Goal: Information Seeking & Learning: Learn about a topic

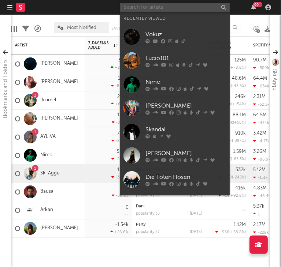
click at [208, 9] on input "text" at bounding box center [175, 7] width 110 height 9
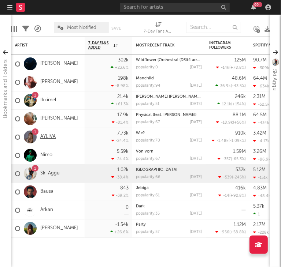
click at [49, 135] on link "AYLIVA" at bounding box center [47, 137] width 15 height 6
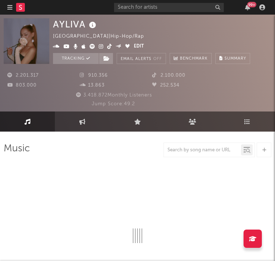
select select "6m"
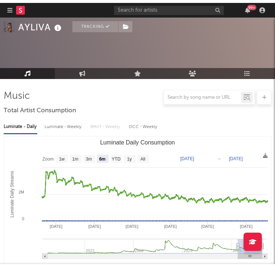
scroll to position [56, 0]
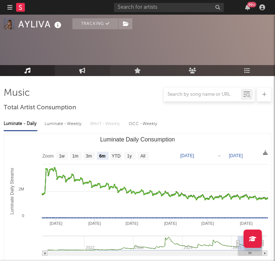
click at [79, 73] on link "Engagement" at bounding box center [82, 70] width 55 height 11
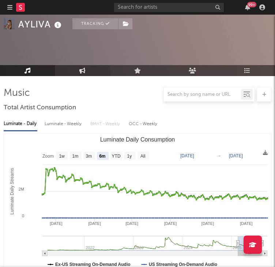
select select "1w"
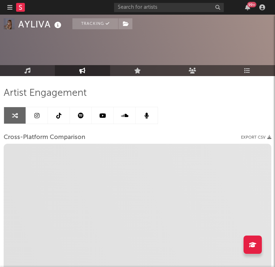
select select "1m"
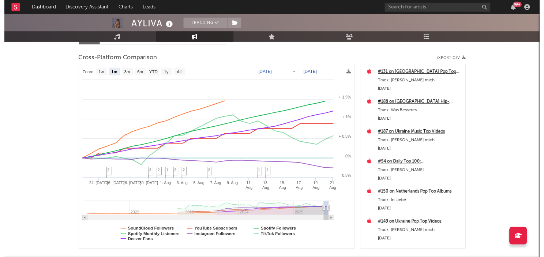
scroll to position [89, 0]
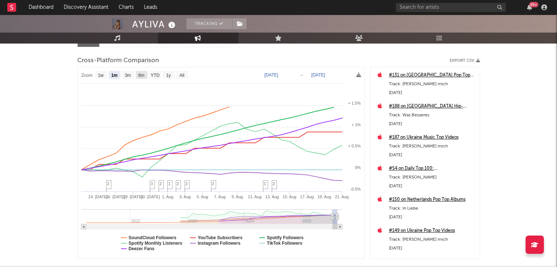
click at [141, 77] on text "6m" at bounding box center [141, 75] width 6 height 5
select select "6m"
type input "[DATE]"
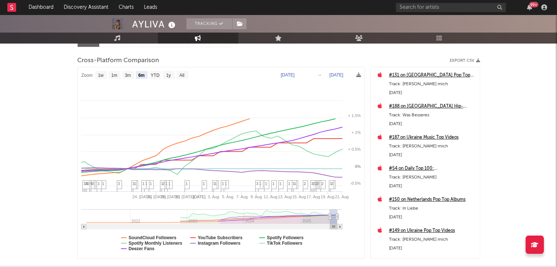
select select "6m"
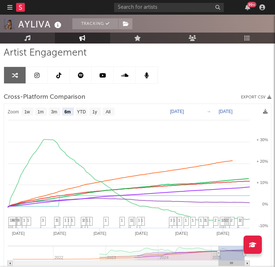
scroll to position [109, 0]
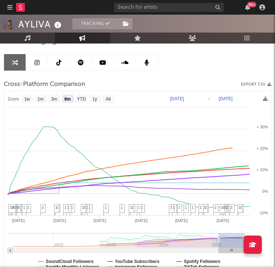
select select "6m"
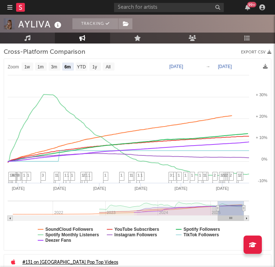
scroll to position [142, 0]
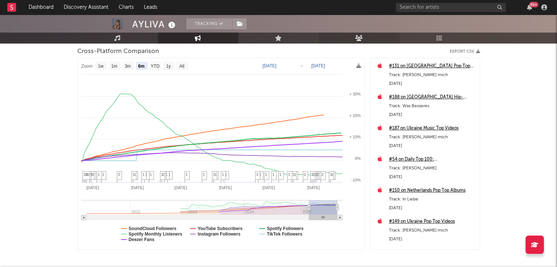
select select "6m"
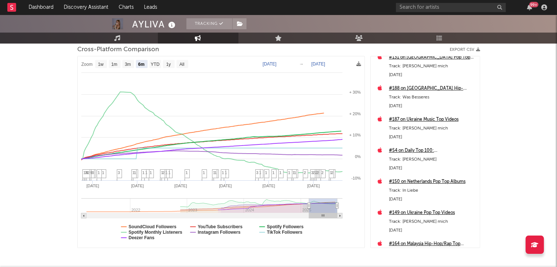
scroll to position [100, 0]
